Goal: Check status: Check status

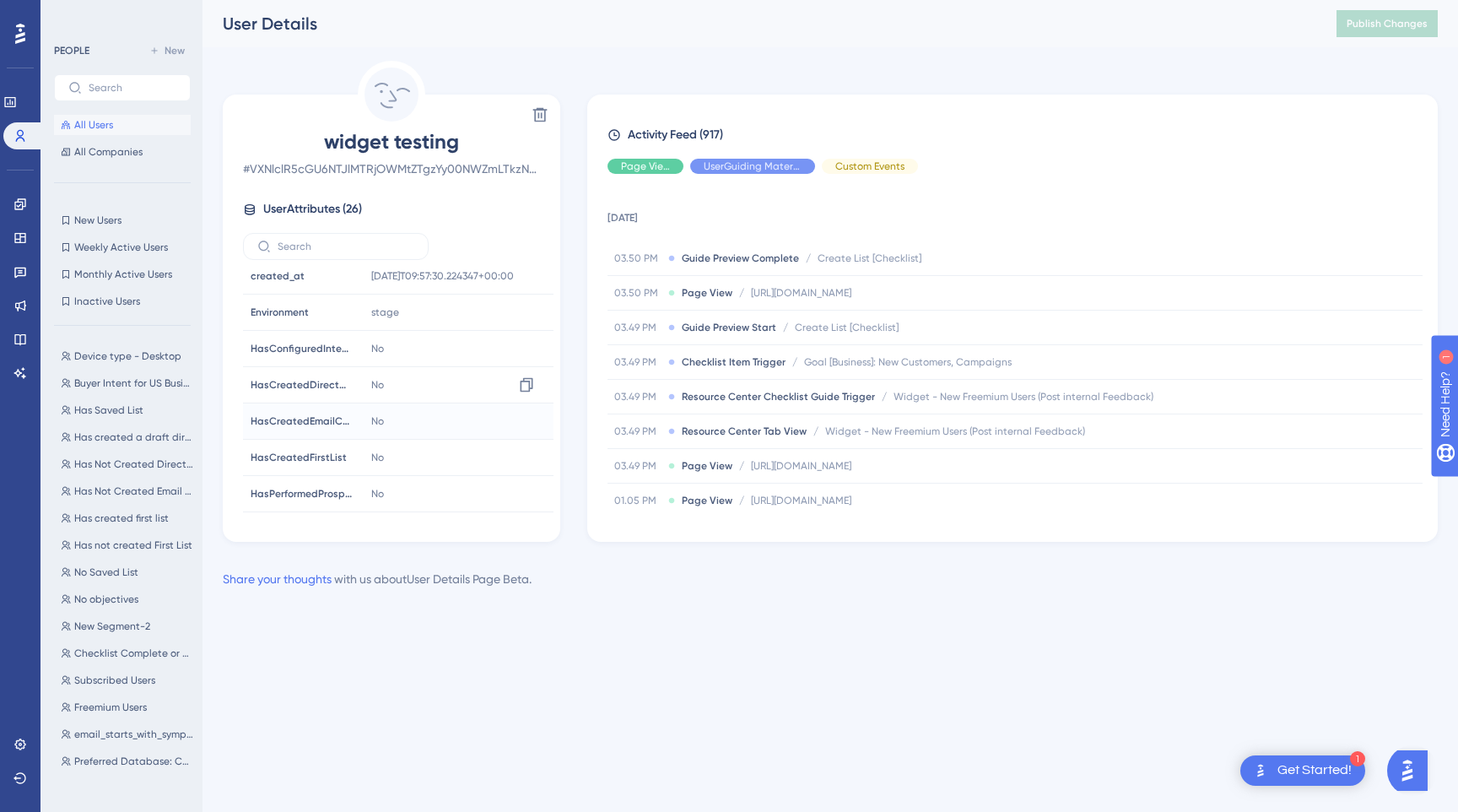
scroll to position [323, 0]
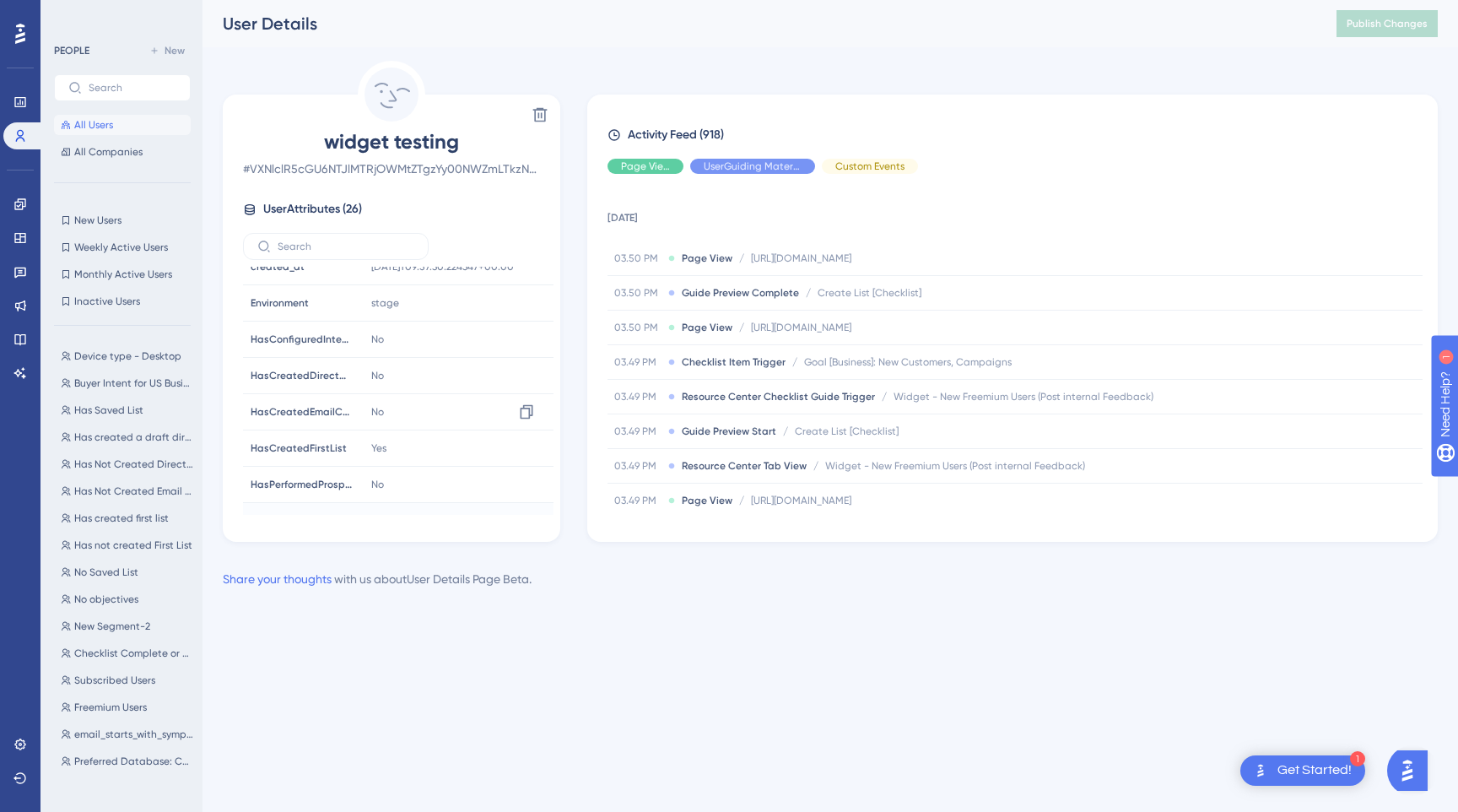
scroll to position [226, 0]
